Goal: Contribute content: Contribute content

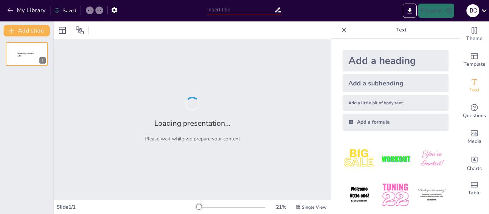
type input "Importancia del pH del Suelo en Sistemas Agroforestales"
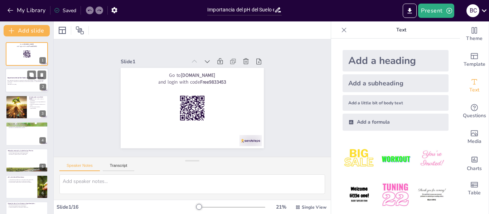
click at [23, 83] on p "Esta presentación explora la importancia del pH del suelo en sistemas agrofores…" at bounding box center [27, 82] width 39 height 4
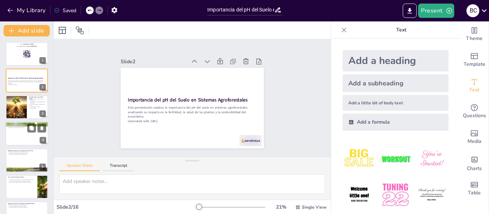
checkbox input "true"
click at [10, 138] on div at bounding box center [26, 134] width 43 height 24
type textarea "La fertilidad del suelo depende en gran medida de su pH. Un pH en el rango de 6…"
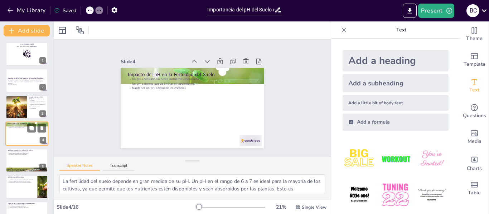
scroll to position [9, 0]
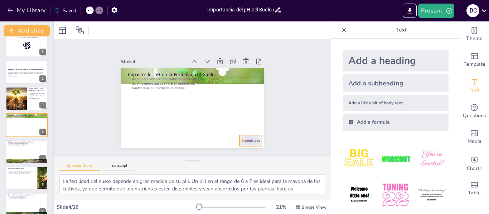
click at [240, 68] on div "Impacto del pH en la Fertilidad del Suelo Un pH adecuado favorece nutrientes es…" at bounding box center [192, 68] width 143 height 0
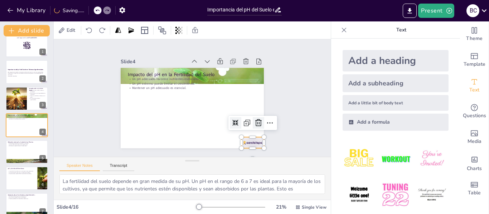
click at [159, 45] on icon at bounding box center [153, 39] width 12 height 12
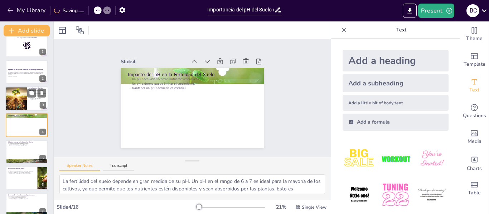
checkbox input "true"
click at [24, 98] on div at bounding box center [16, 99] width 24 height 24
type textarea "Lo iP dol sitam co ad elitseddo eiusm tem in utlabor etdo magnaali eni adminimv…"
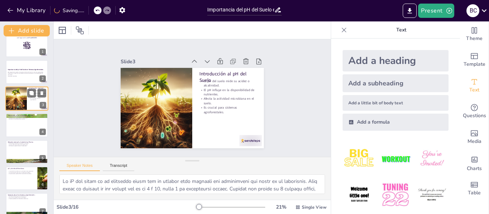
scroll to position [0, 0]
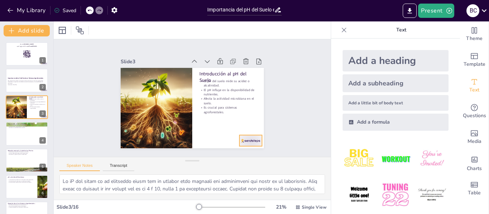
click at [169, 45] on div at bounding box center [156, 35] width 25 height 19
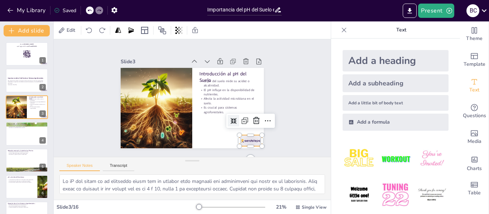
click at [143, 62] on icon at bounding box center [138, 56] width 11 height 11
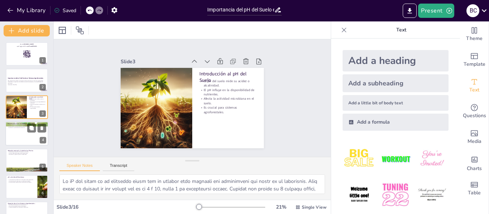
checkbox input "true"
click at [15, 142] on div at bounding box center [26, 134] width 43 height 24
type textarea "La fertilidad del suelo depende en gran medida de su pH. Un pH en el rango de 6…"
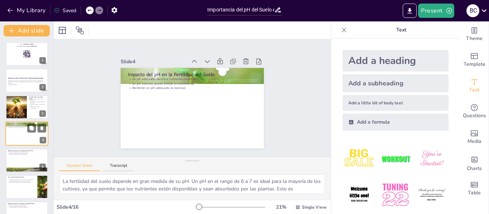
scroll to position [9, 0]
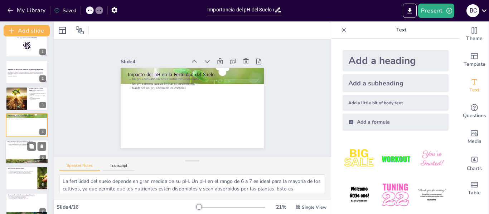
checkbox input "true"
click at [18, 140] on div "Relación entre pH y Salud de las Plantas El pH afecta la absorción de agua y nu…" at bounding box center [26, 140] width 43 height 0
type textarea "La absorción de agua y nutrientes es esencial para el crecimiento saludable de …"
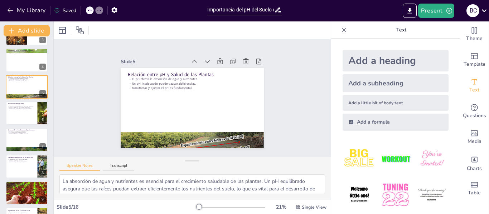
scroll to position [78, 0]
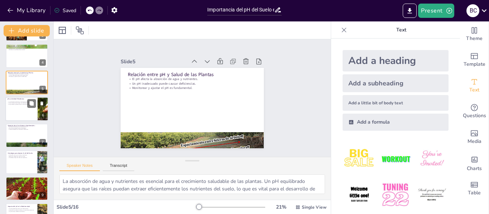
checkbox input "true"
click at [21, 115] on div at bounding box center [26, 109] width 43 height 24
type textarea "La descomposición de materia orgánica es un proceso esencial en los ecosistemas…"
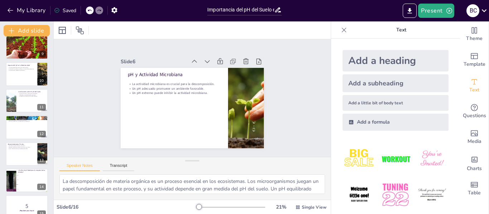
scroll to position [257, 0]
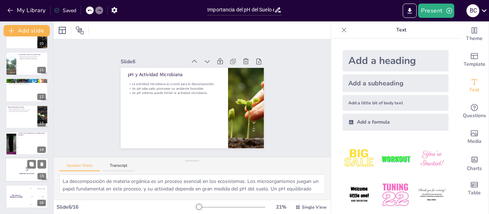
checkbox input "true"
click at [18, 170] on p "5" at bounding box center [27, 169] width 39 height 8
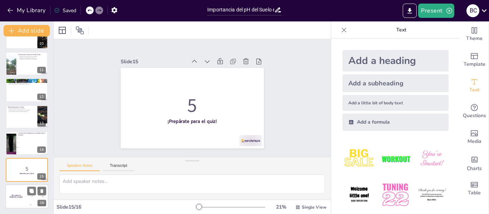
click at [19, 194] on div "The winner is [PERSON_NAME]" at bounding box center [15, 197] width 21 height 24
checkbox input "true"
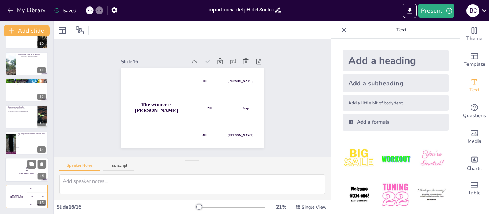
checkbox input "true"
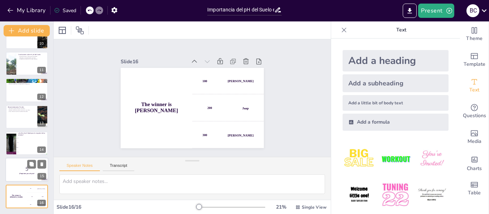
checkbox input "true"
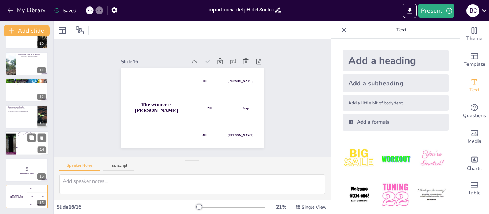
checkbox input "true"
click at [20, 145] on li "6-7" at bounding box center [32, 147] width 32 height 5
type textarea "La respuesta correcta es 6-7, que es el rango óptimo para la mayoría de los cul…"
checkbox input "true"
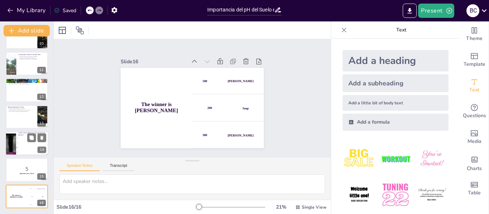
checkbox input "true"
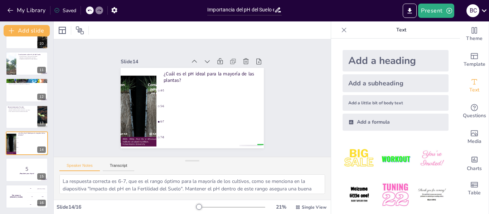
checkbox input "true"
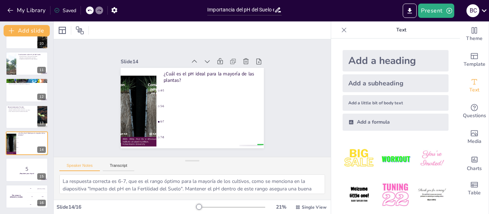
checkbox input "true"
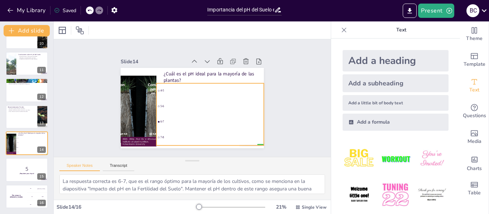
checkbox input "true"
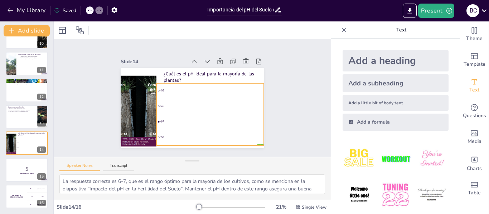
checkbox input "true"
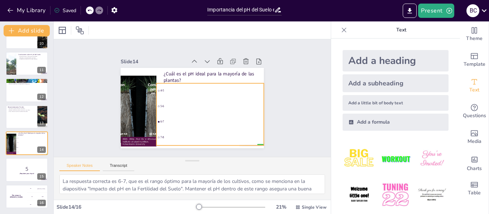
checkbox input "true"
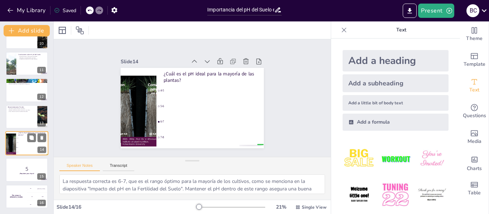
checkbox input "true"
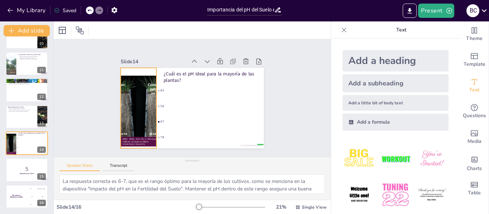
checkbox input "true"
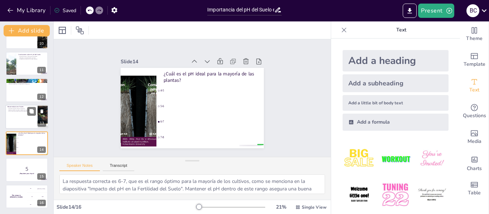
click at [11, 113] on div at bounding box center [26, 117] width 43 height 24
type textarea "El monitoreo regular del pH del suelo es una práctica que no debe ser pasada po…"
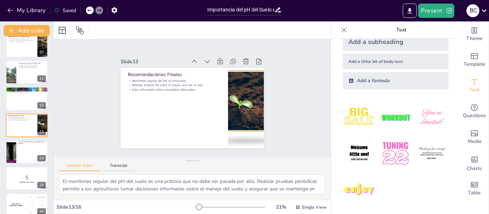
scroll to position [42, 0]
click at [340, 30] on icon at bounding box center [343, 29] width 7 height 7
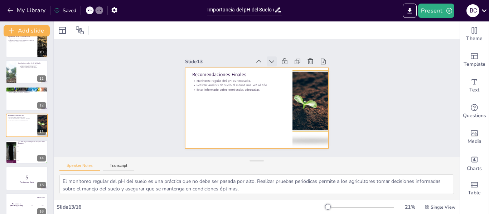
checkbox input "true"
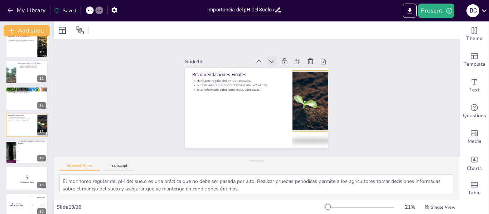
click at [268, 59] on icon at bounding box center [268, 60] width 8 height 8
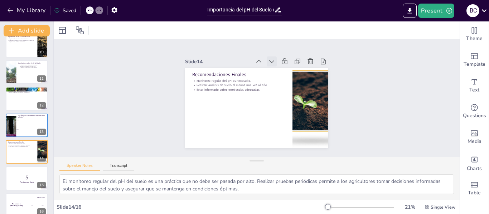
click at [268, 59] on icon at bounding box center [267, 60] width 5 height 3
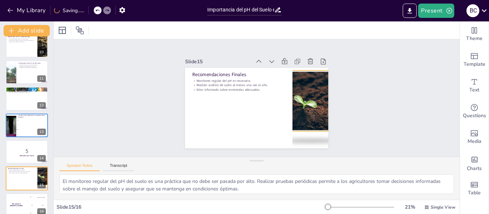
click at [278, 127] on icon at bounding box center [280, 130] width 5 height 6
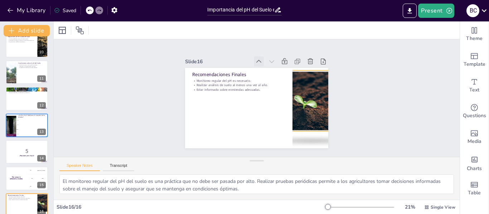
click at [277, 119] on icon at bounding box center [282, 124] width 10 height 10
checkbox input "true"
click at [227, 80] on icon at bounding box center [222, 84] width 9 height 9
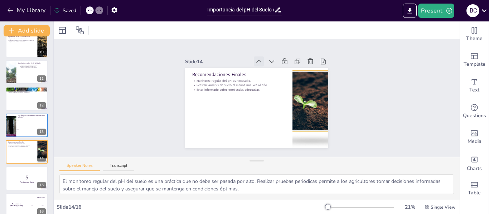
click at [227, 80] on icon at bounding box center [222, 84] width 9 height 9
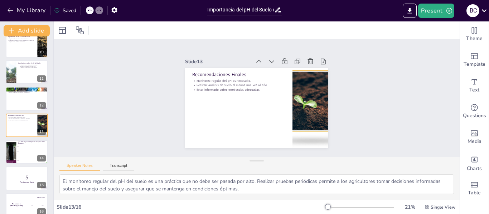
click at [288, 104] on icon at bounding box center [292, 108] width 9 height 9
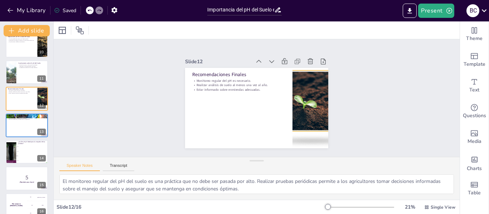
click at [265, 59] on icon at bounding box center [269, 63] width 9 height 9
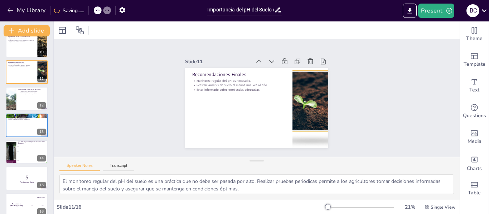
click at [254, 131] on icon at bounding box center [258, 135] width 8 height 8
click at [261, 129] on icon at bounding box center [265, 133] width 9 height 9
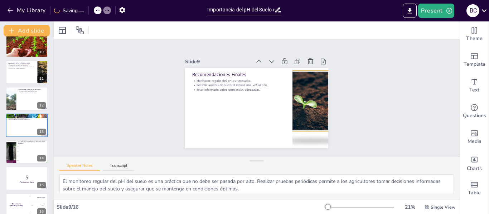
click at [252, 58] on icon at bounding box center [251, 62] width 9 height 9
click at [0, 0] on icon at bounding box center [0, 0] width 0 height 0
click at [262, 59] on icon at bounding box center [266, 63] width 9 height 9
click at [255, 58] on icon at bounding box center [258, 61] width 7 height 7
click at [258, 130] on icon at bounding box center [262, 134] width 9 height 9
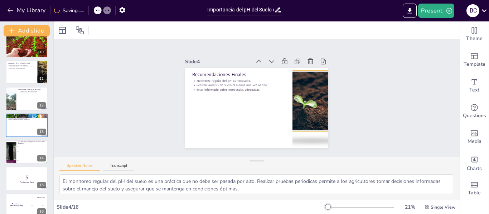
click at [272, 63] on icon at bounding box center [277, 68] width 10 height 10
click at [289, 88] on icon at bounding box center [293, 92] width 9 height 9
click at [229, 110] on icon at bounding box center [224, 115] width 10 height 10
click at [252, 58] on icon at bounding box center [251, 62] width 9 height 9
click at [269, 61] on icon at bounding box center [273, 65] width 9 height 9
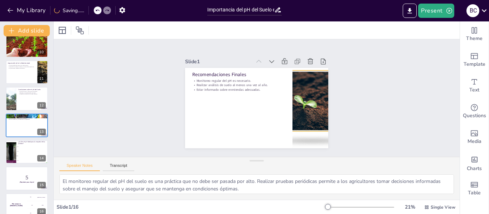
click at [288, 84] on icon at bounding box center [292, 88] width 9 height 9
click at [254, 131] on icon at bounding box center [258, 135] width 8 height 8
click at [410, 13] on icon "Export to PowerPoint" at bounding box center [410, 11] width 8 height 8
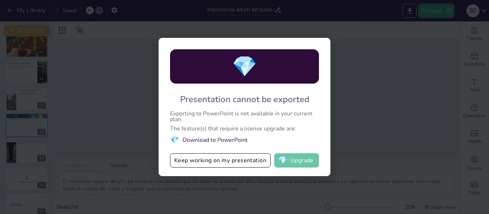
click at [297, 164] on button "💎 Upgrade" at bounding box center [296, 160] width 45 height 14
checkbox input "true"
